Goal: Task Accomplishment & Management: Manage account settings

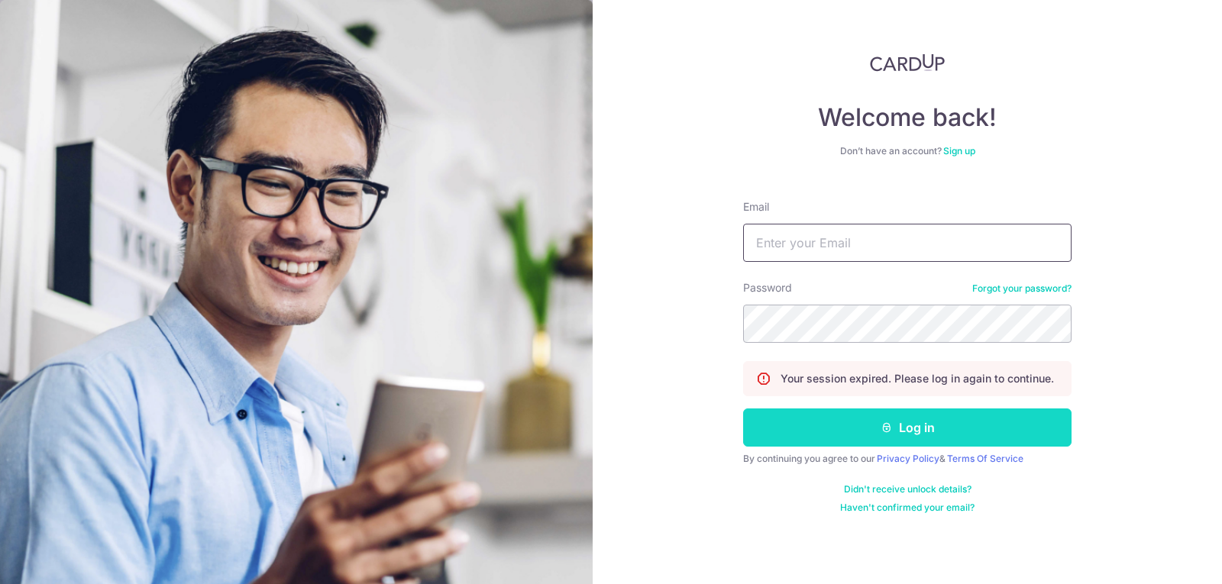
type input "[EMAIL_ADDRESS][DOMAIN_NAME]"
click at [920, 433] on button "Log in" at bounding box center [907, 428] width 328 height 38
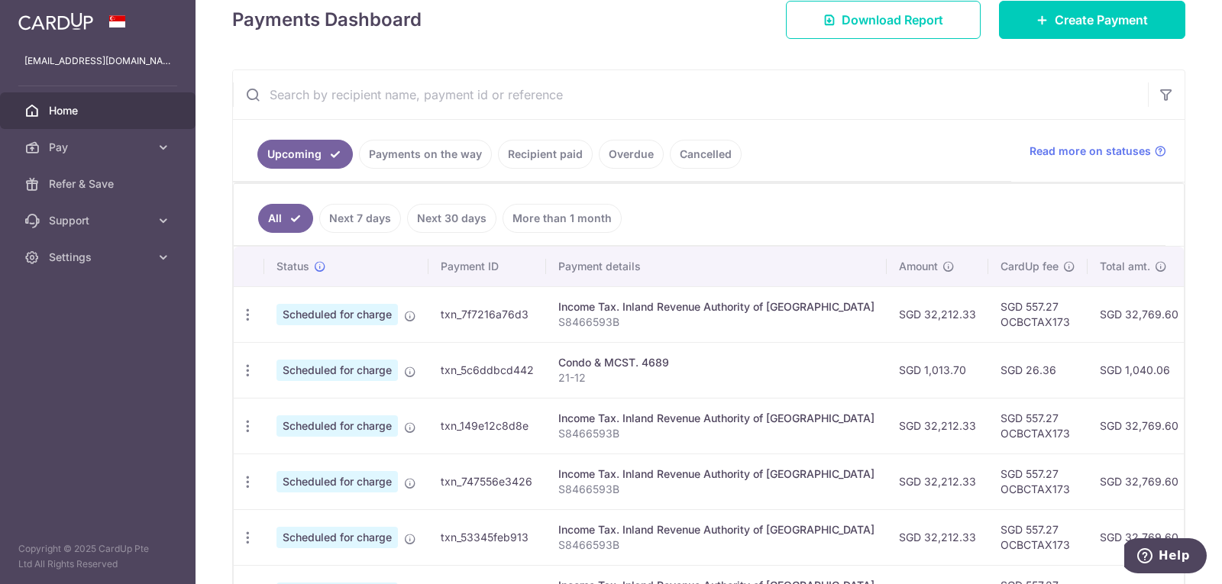
scroll to position [229, 0]
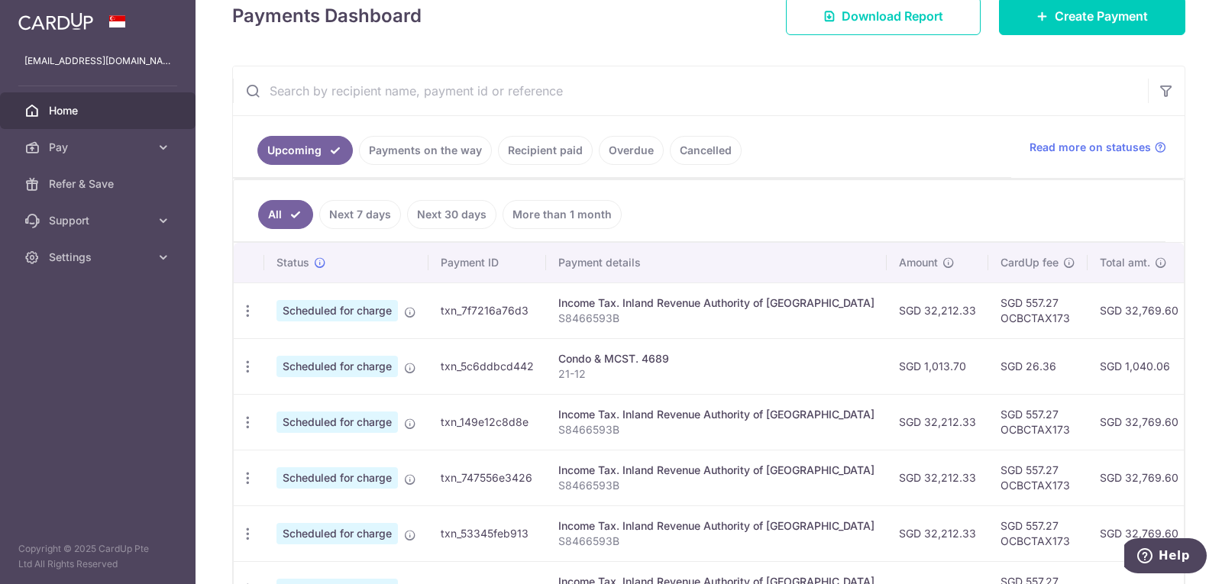
drag, startPoint x: 648, startPoint y: 361, endPoint x: 981, endPoint y: 368, distance: 333.9
click at [981, 368] on tr "Update payment Cancel payment Scheduled for charge txn_5c6ddbcd442 Condo & MCST…" at bounding box center [866, 366] width 1264 height 56
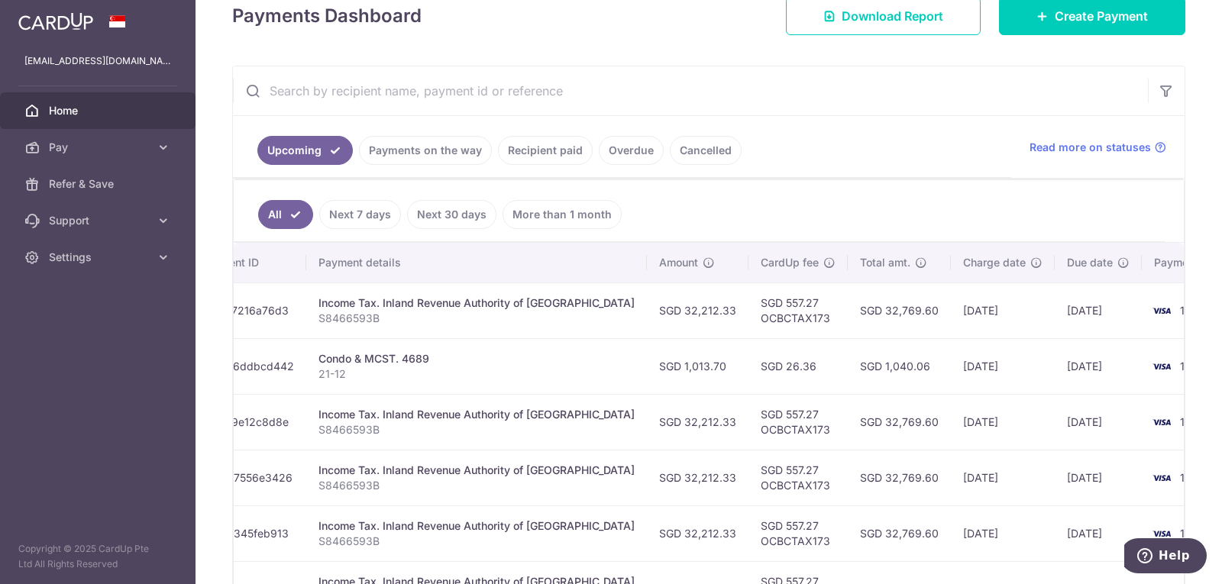
scroll to position [0, 257]
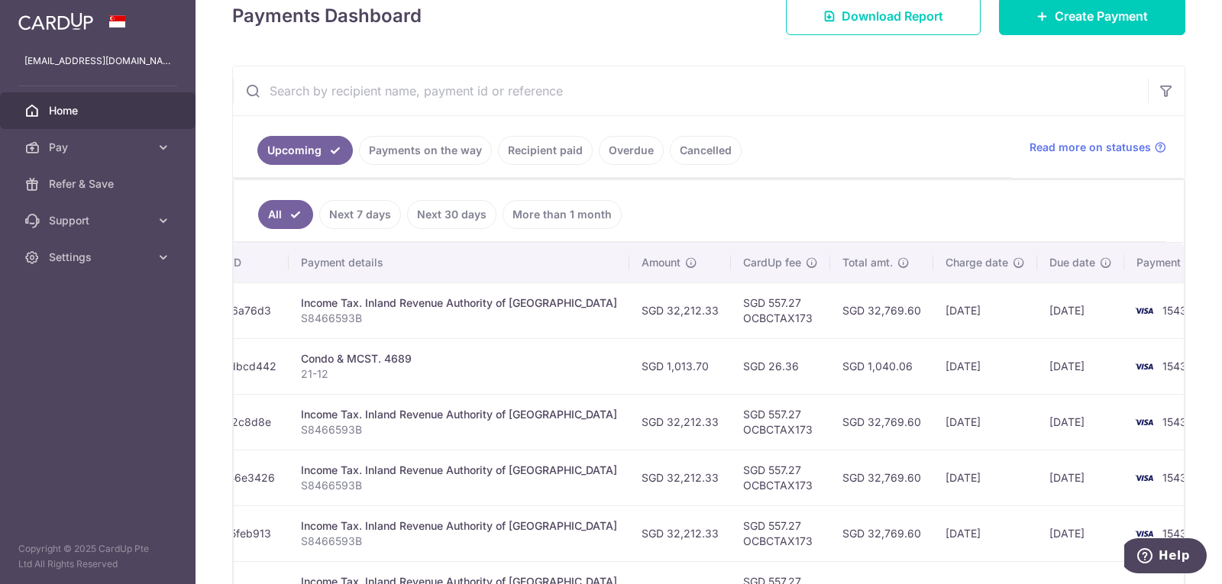
drag, startPoint x: 1090, startPoint y: 367, endPoint x: 752, endPoint y: 363, distance: 337.6
click at [752, 363] on tr "Update payment Cancel payment Scheduled for charge txn_5c6ddbcd442 Condo & MCST…" at bounding box center [608, 366] width 1264 height 56
click at [1037, 314] on td "[DATE]" at bounding box center [1080, 311] width 87 height 56
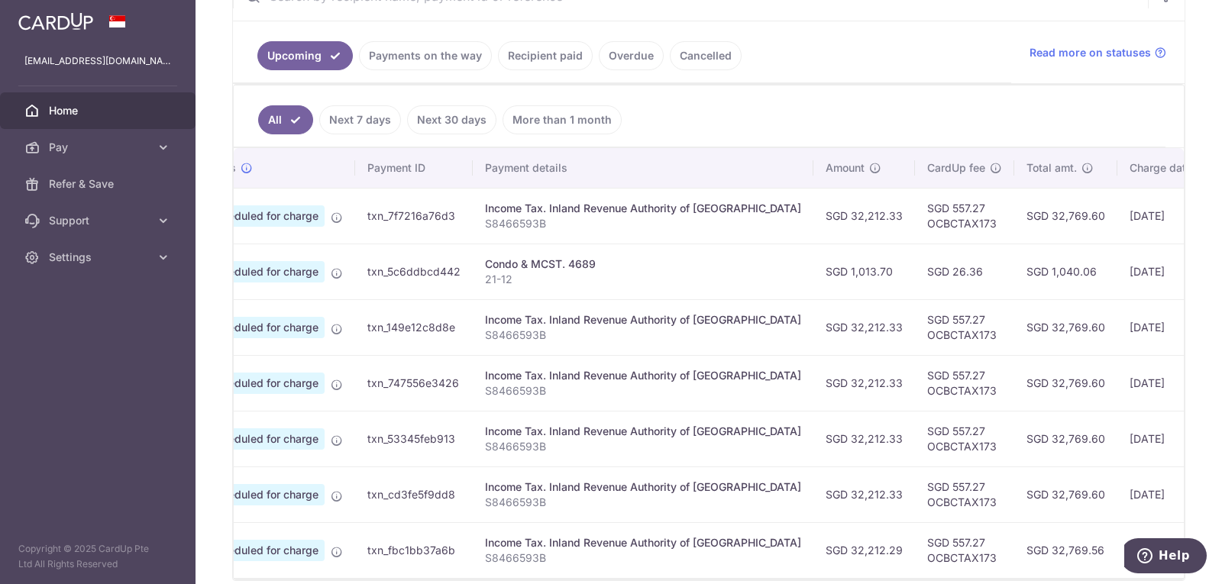
scroll to position [0, 68]
